Goal: Task Accomplishment & Management: Manage account settings

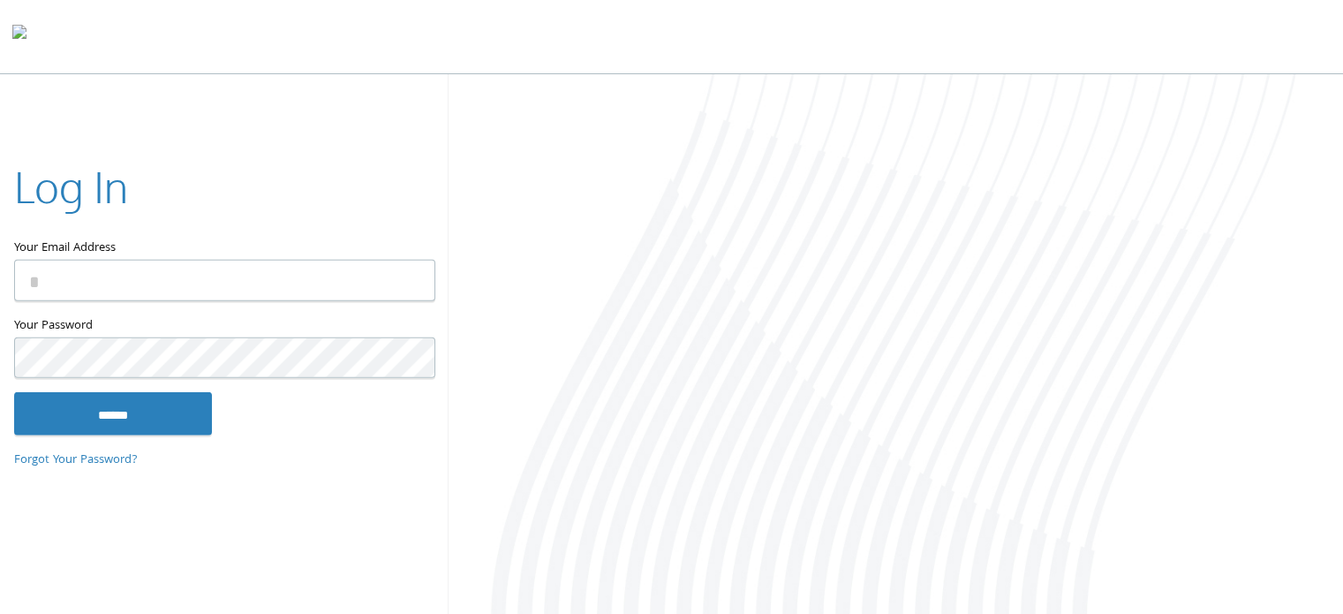
click at [124, 271] on input "Your Email Address" at bounding box center [224, 281] width 421 height 42
type input "**********"
click at [14, 392] on input "******" at bounding box center [113, 413] width 198 height 42
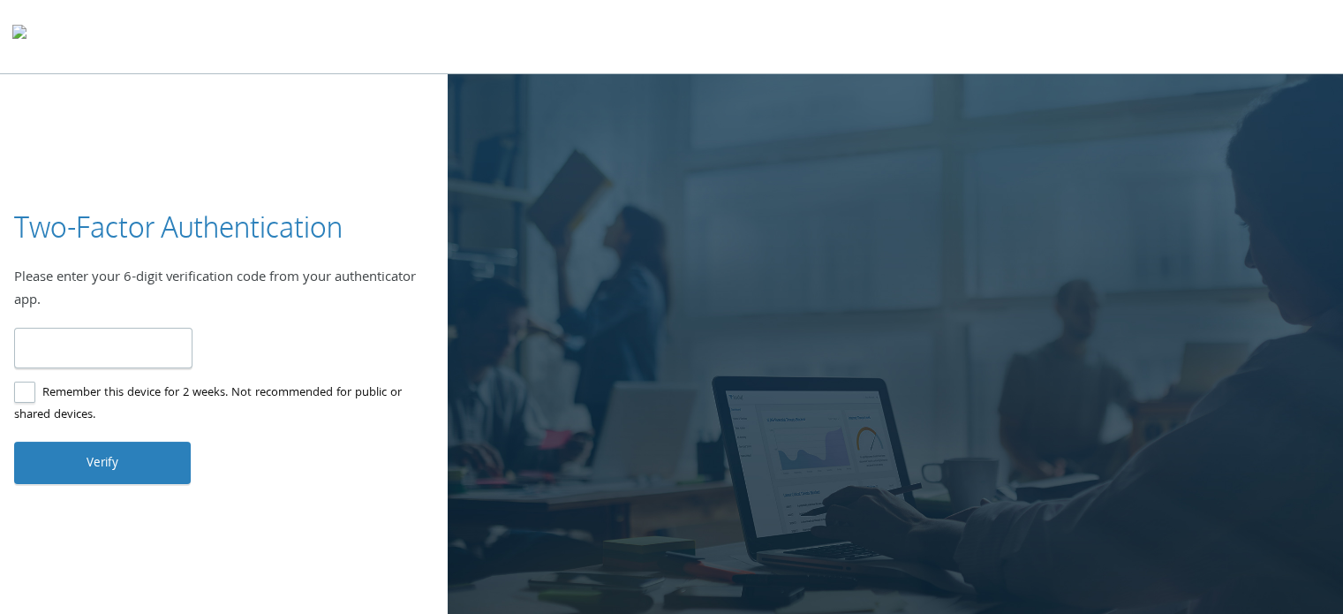
type input "******"
